Goal: Book appointment/travel/reservation

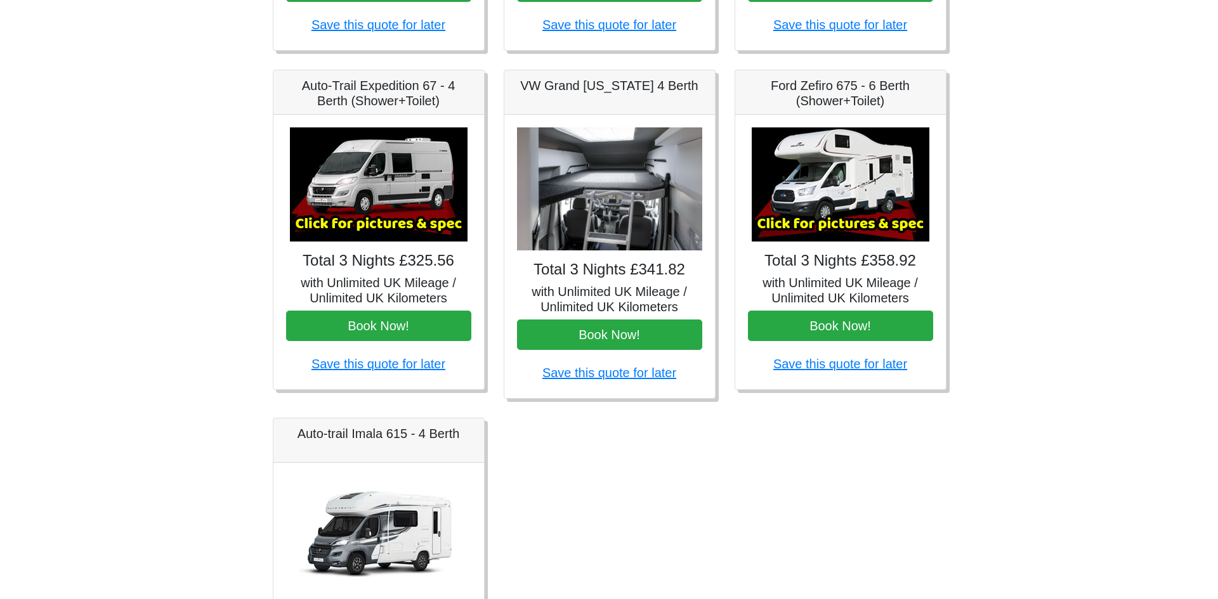
scroll to position [476, 0]
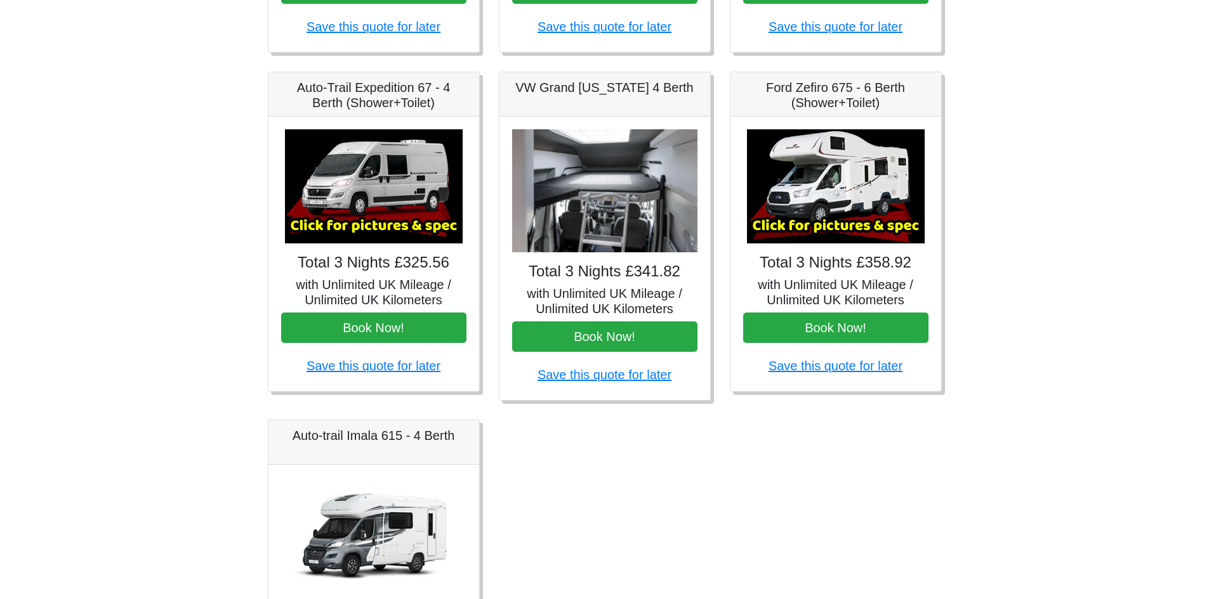
click at [385, 199] on img at bounding box center [374, 186] width 178 height 114
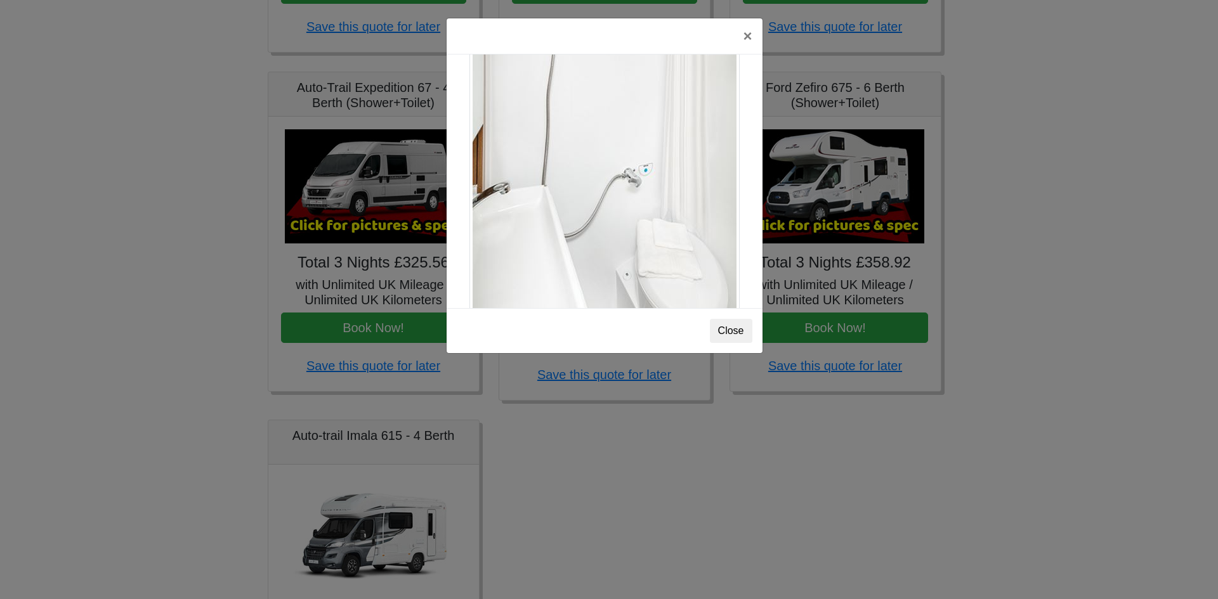
scroll to position [1717, 0]
click at [731, 328] on button "Close" at bounding box center [731, 331] width 43 height 24
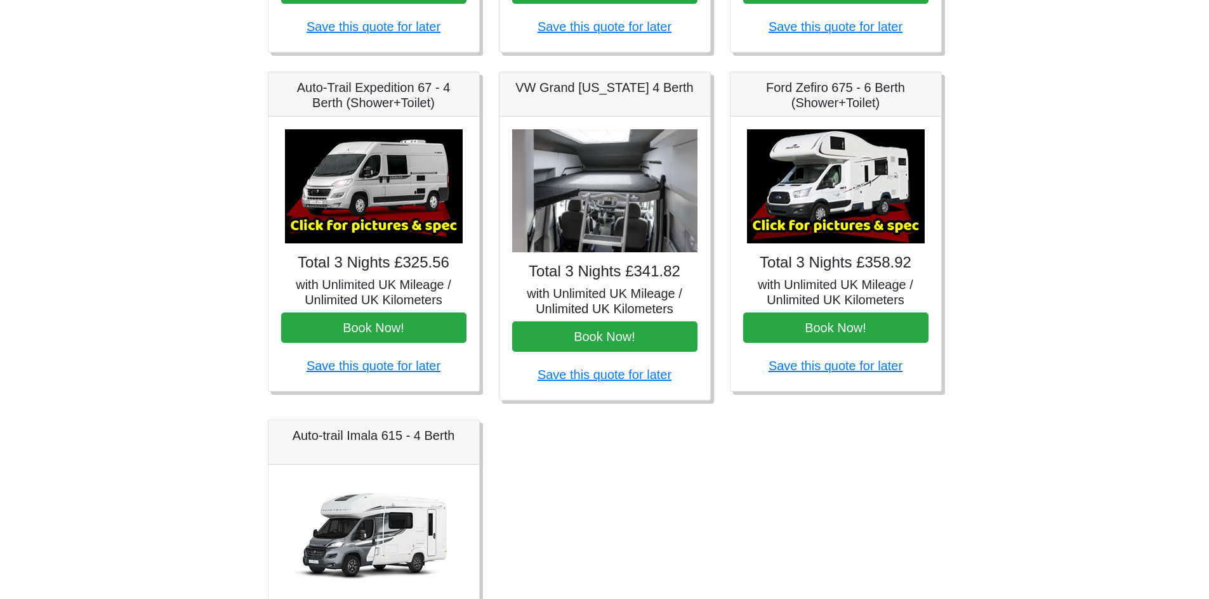
click at [839, 211] on img at bounding box center [836, 186] width 178 height 114
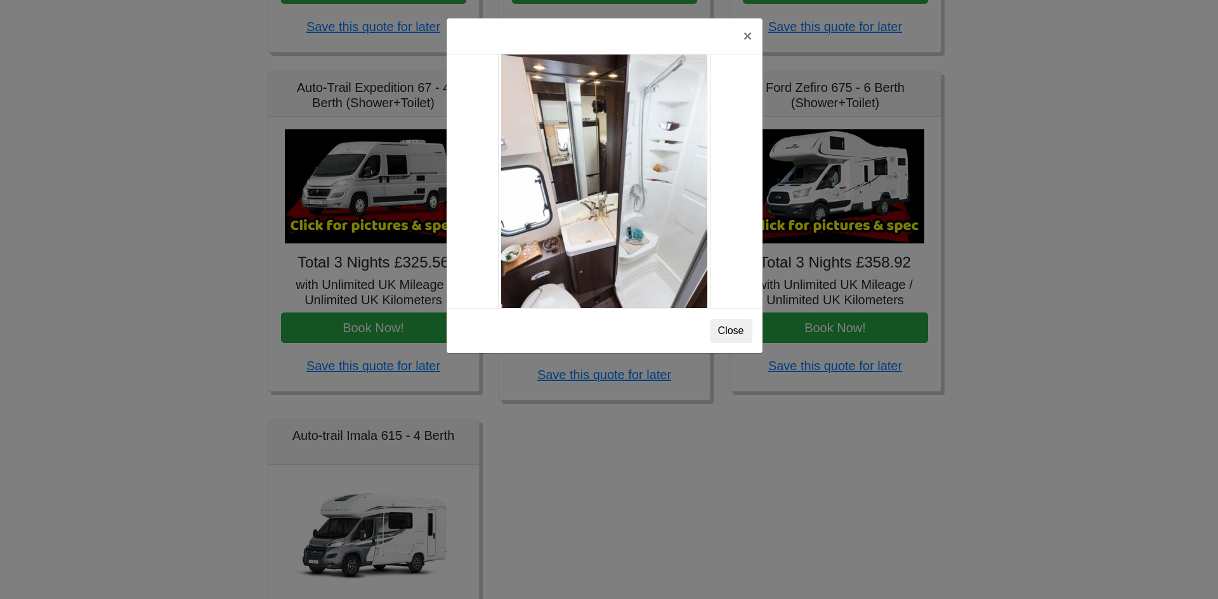
scroll to position [862, 0]
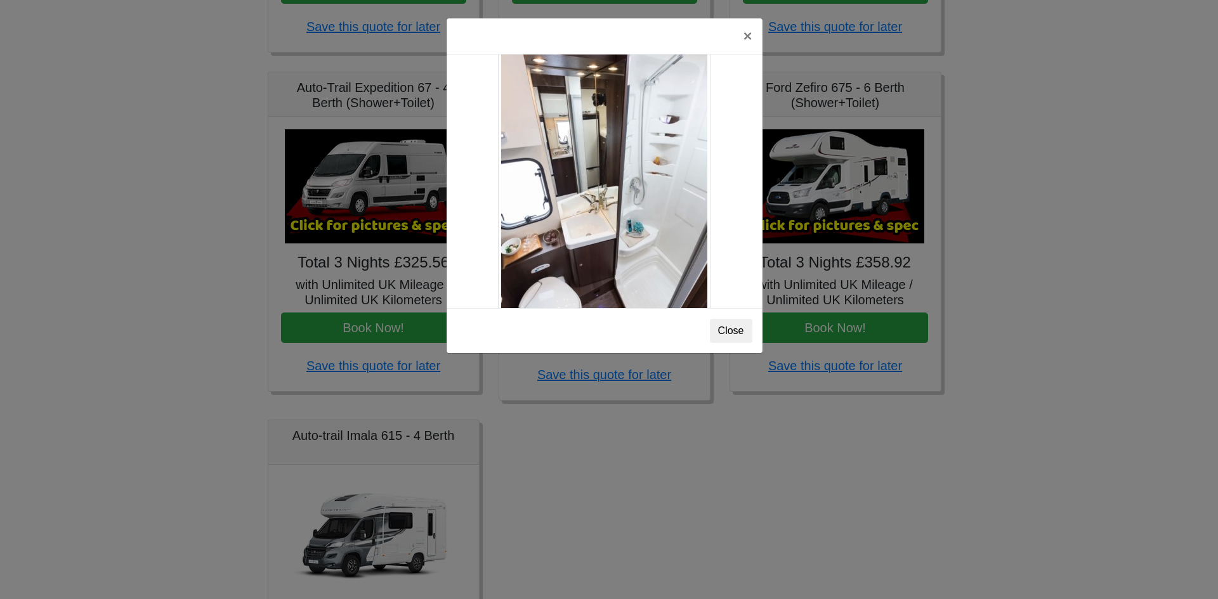
drag, startPoint x: 750, startPoint y: 154, endPoint x: 752, endPoint y: 174, distance: 21.0
click at [752, 174] on div "Ford Zefiro 675 Spec TECHNICAL DATA Engine: 2300cc, JTD, 130bhp. Diesel Transmi…" at bounding box center [605, 182] width 316 height 254
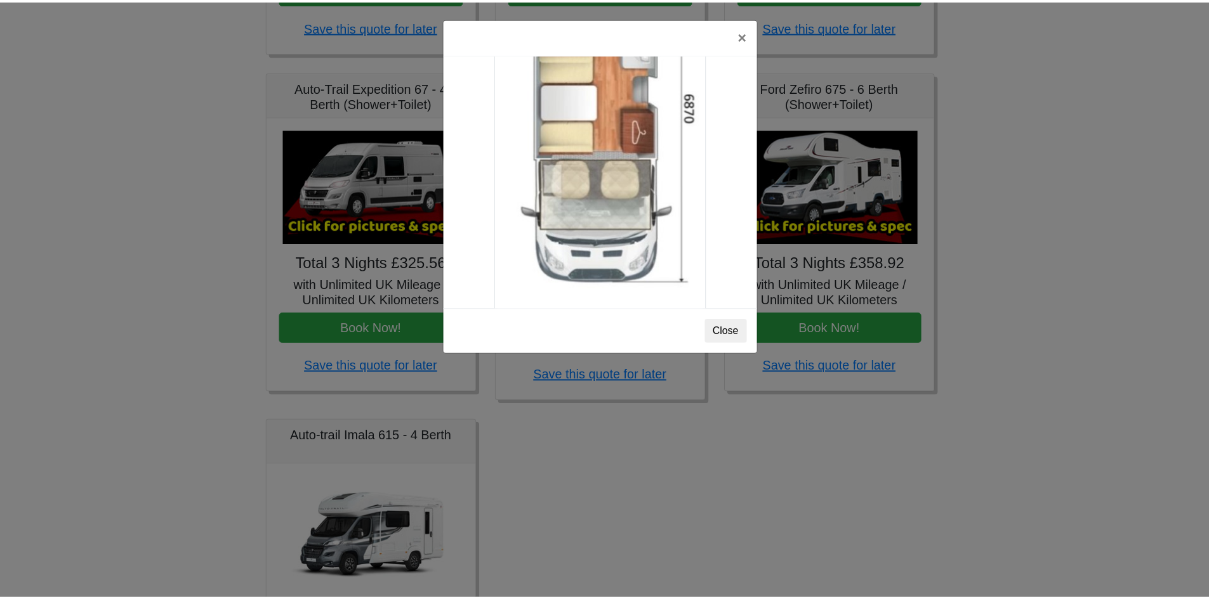
scroll to position [2237, 0]
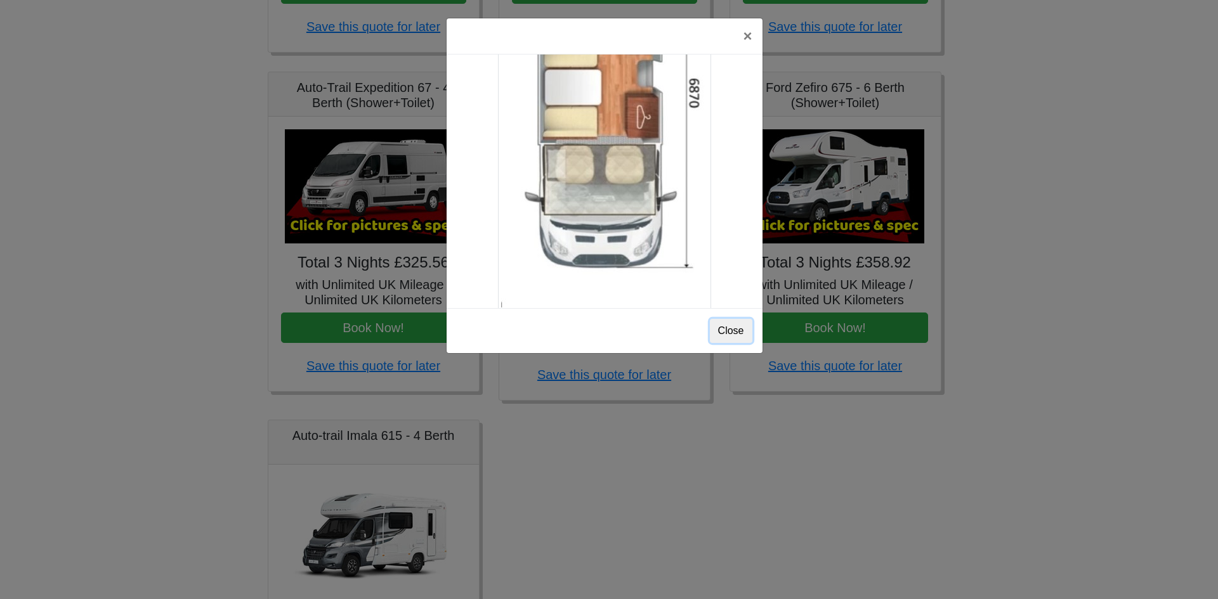
click at [722, 331] on button "Close" at bounding box center [731, 331] width 43 height 24
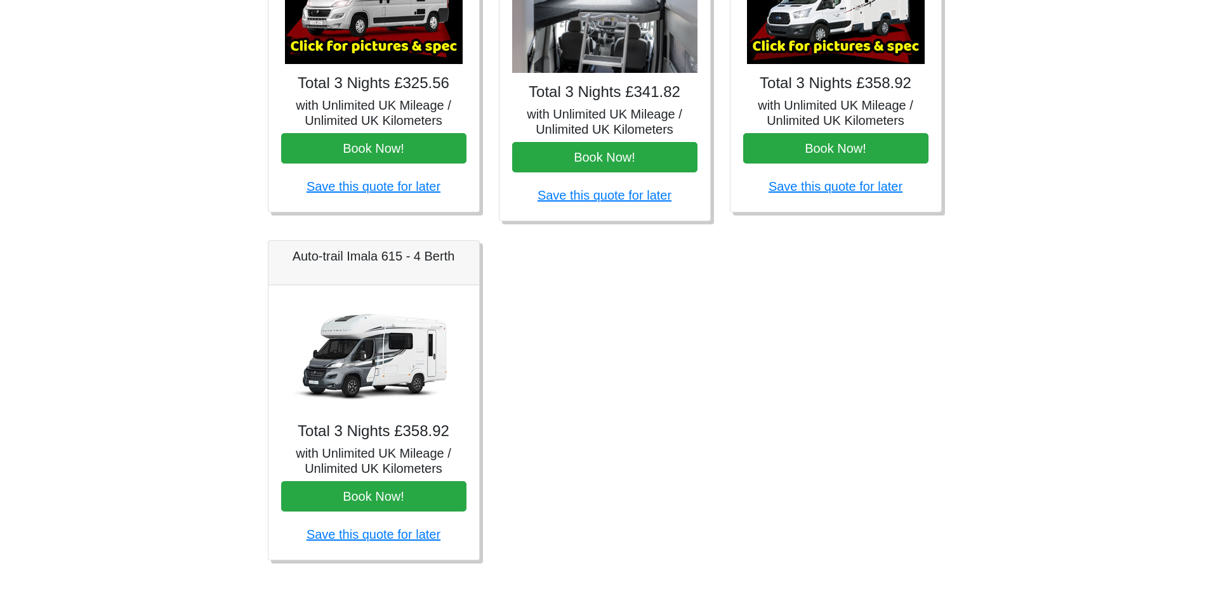
scroll to position [667, 0]
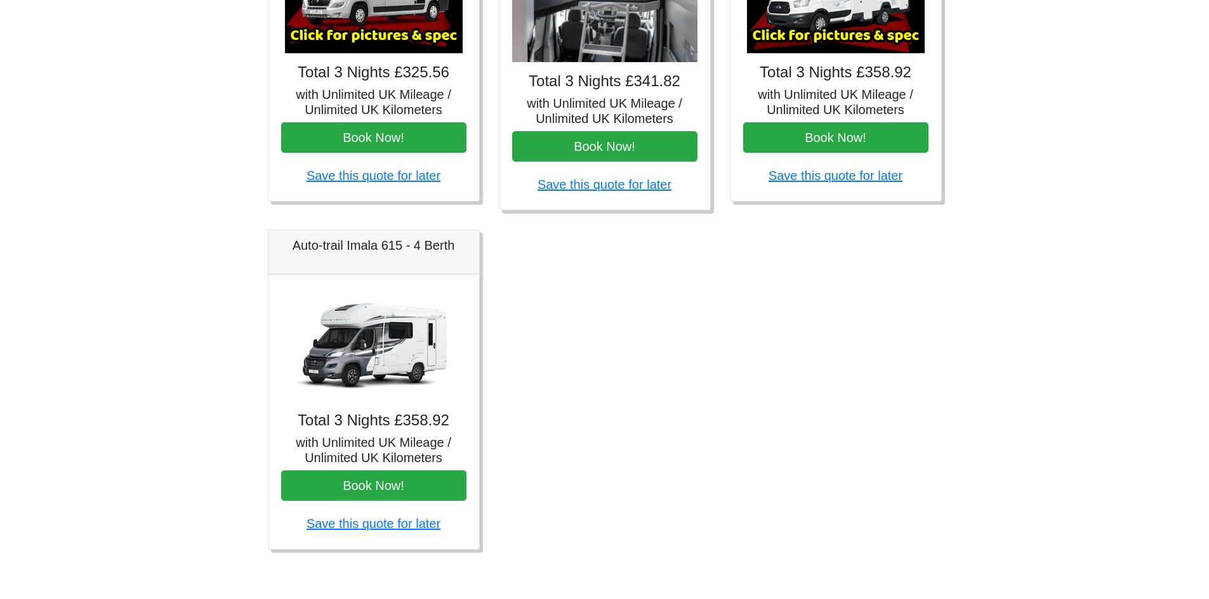
click at [401, 363] on img at bounding box center [374, 344] width 178 height 114
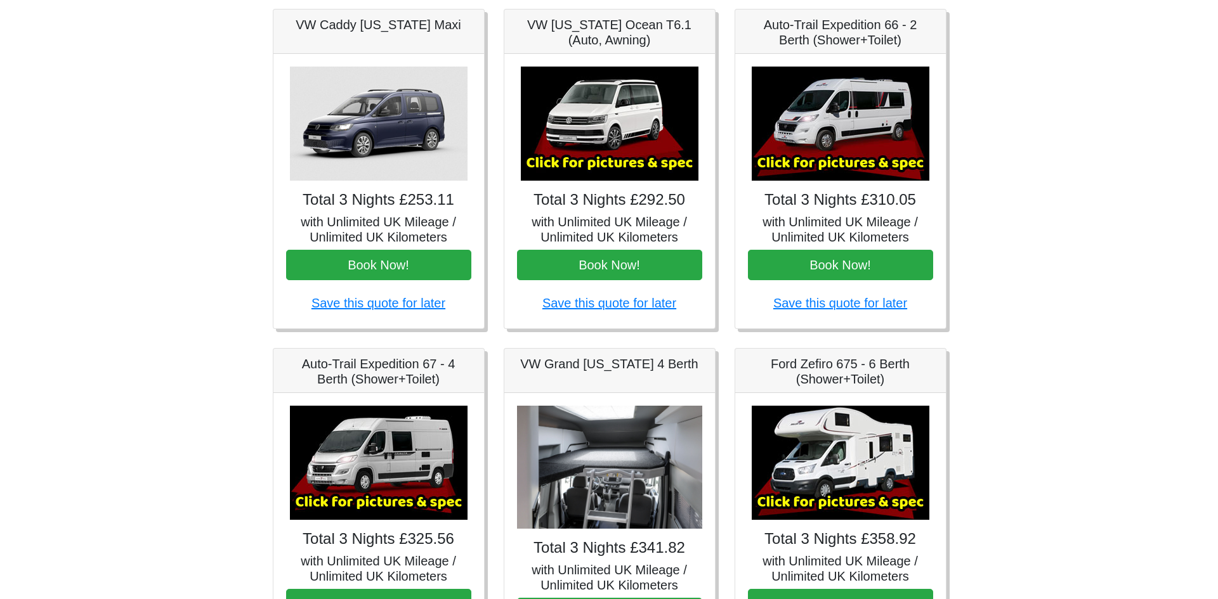
scroll to position [223, 0]
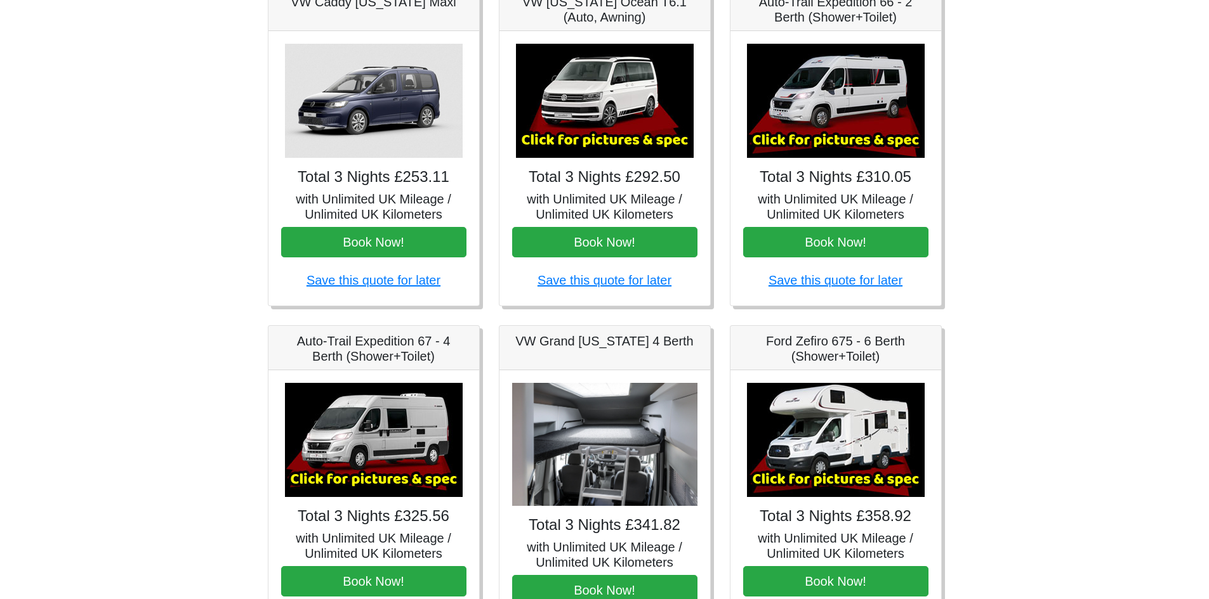
click at [841, 141] on img at bounding box center [836, 101] width 178 height 114
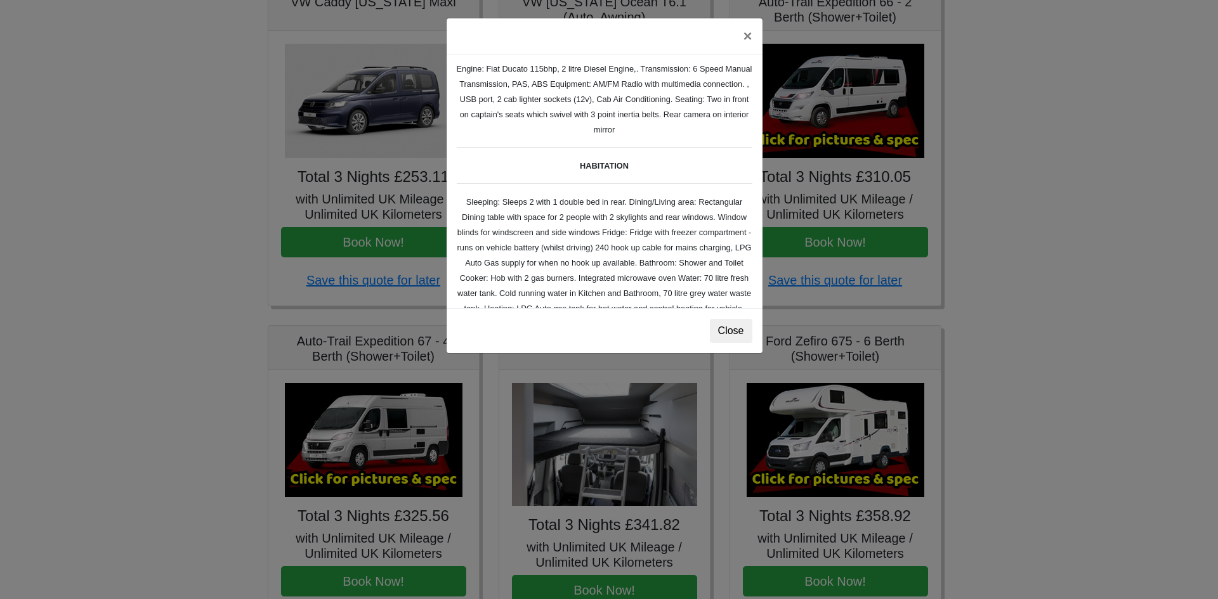
scroll to position [60, 0]
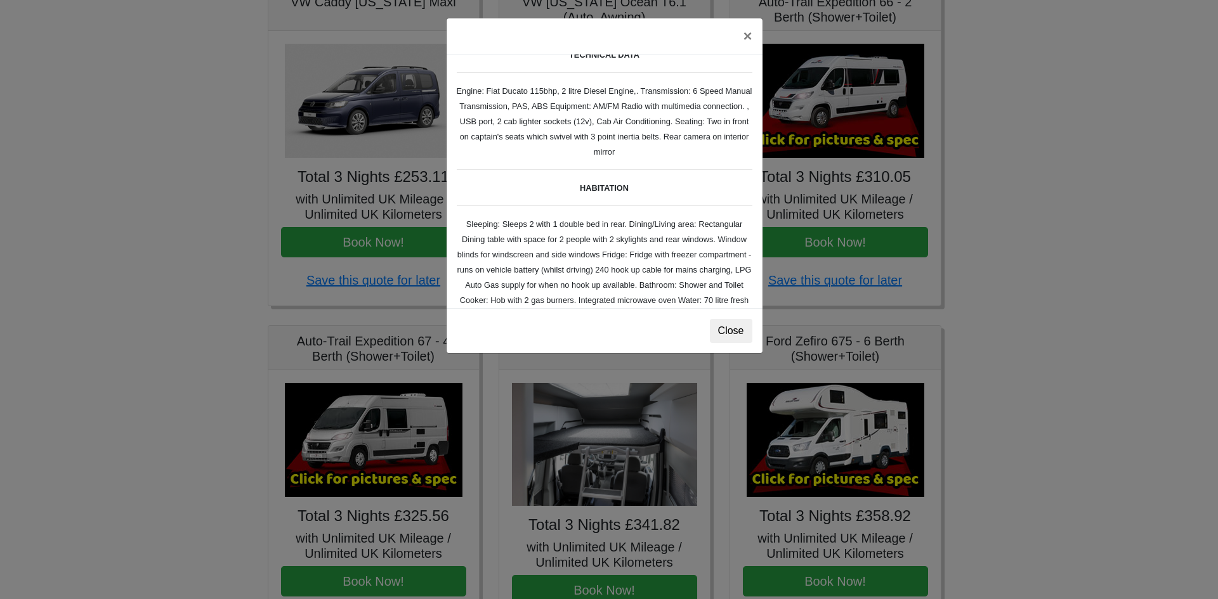
click at [390, 456] on div "× Fiat [PERSON_NAME] L 2 Spec TECHNICAL DATA Engine: Fiat Ducato 115bhp, 2 litr…" at bounding box center [609, 299] width 1218 height 599
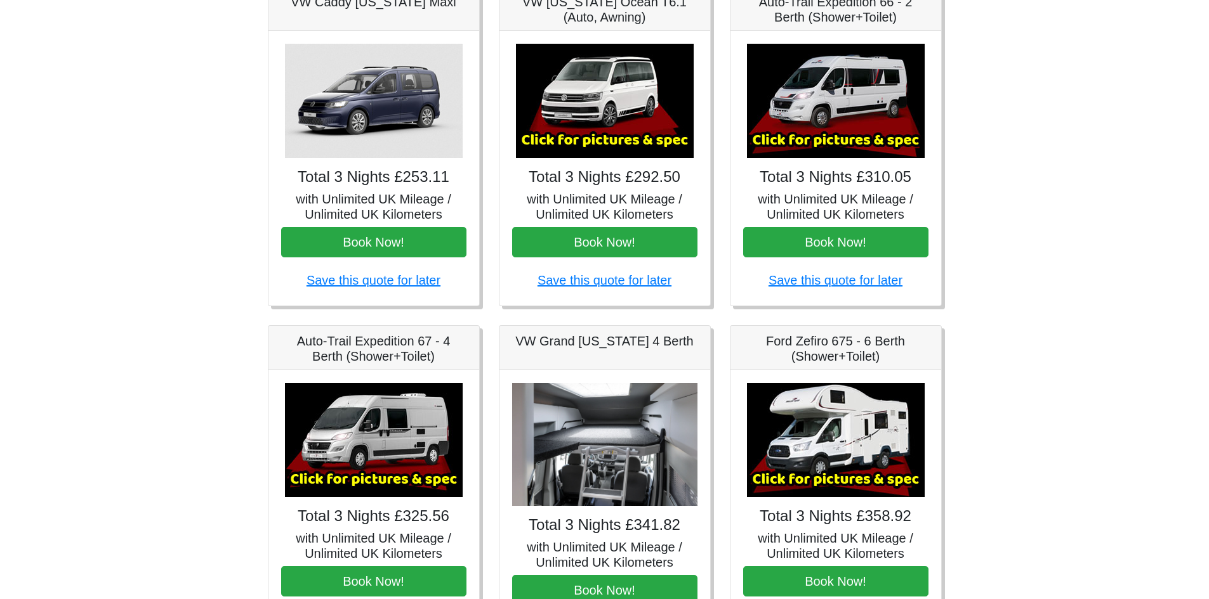
click at [391, 452] on img at bounding box center [374, 440] width 178 height 114
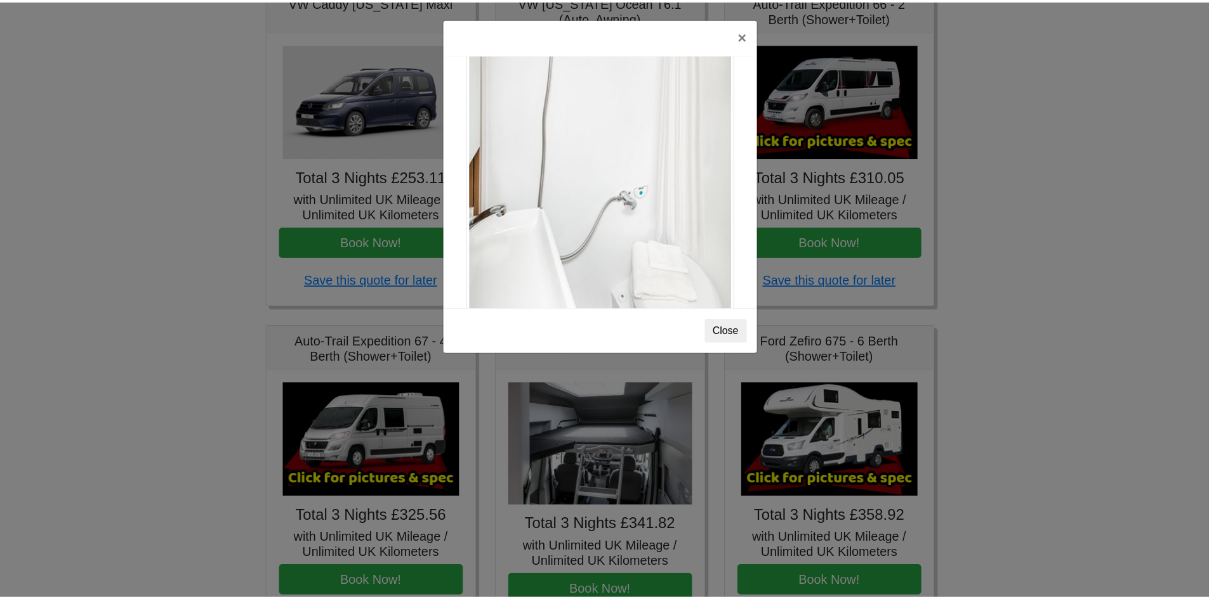
scroll to position [1717, 0]
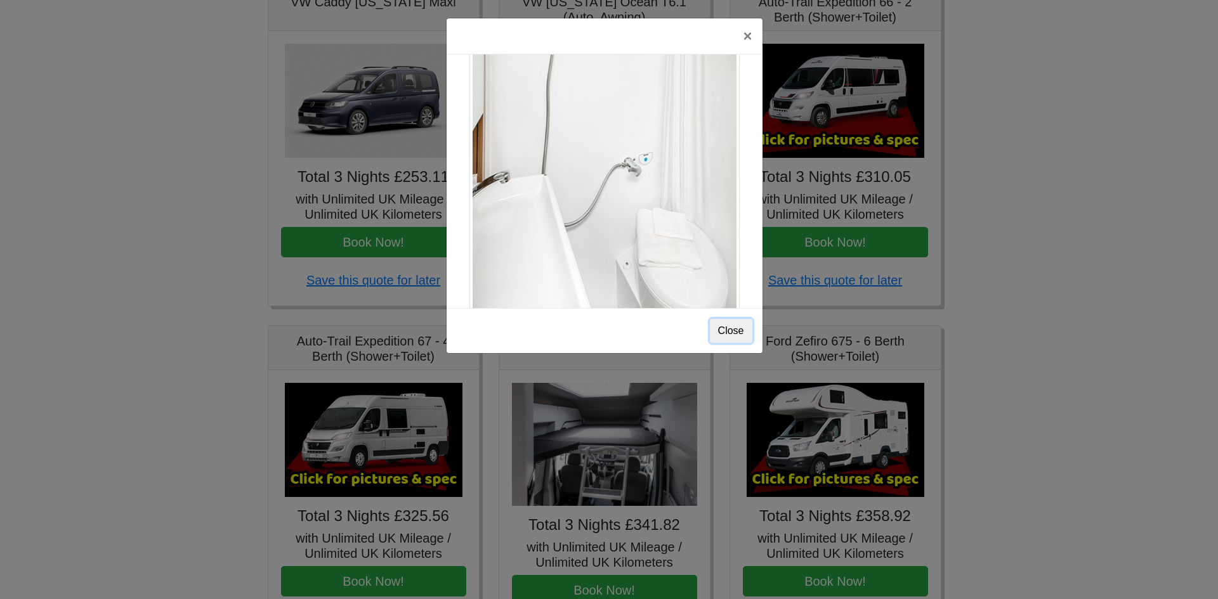
click at [727, 337] on button "Close" at bounding box center [731, 331] width 43 height 24
